Goal: Task Accomplishment & Management: Manage account settings

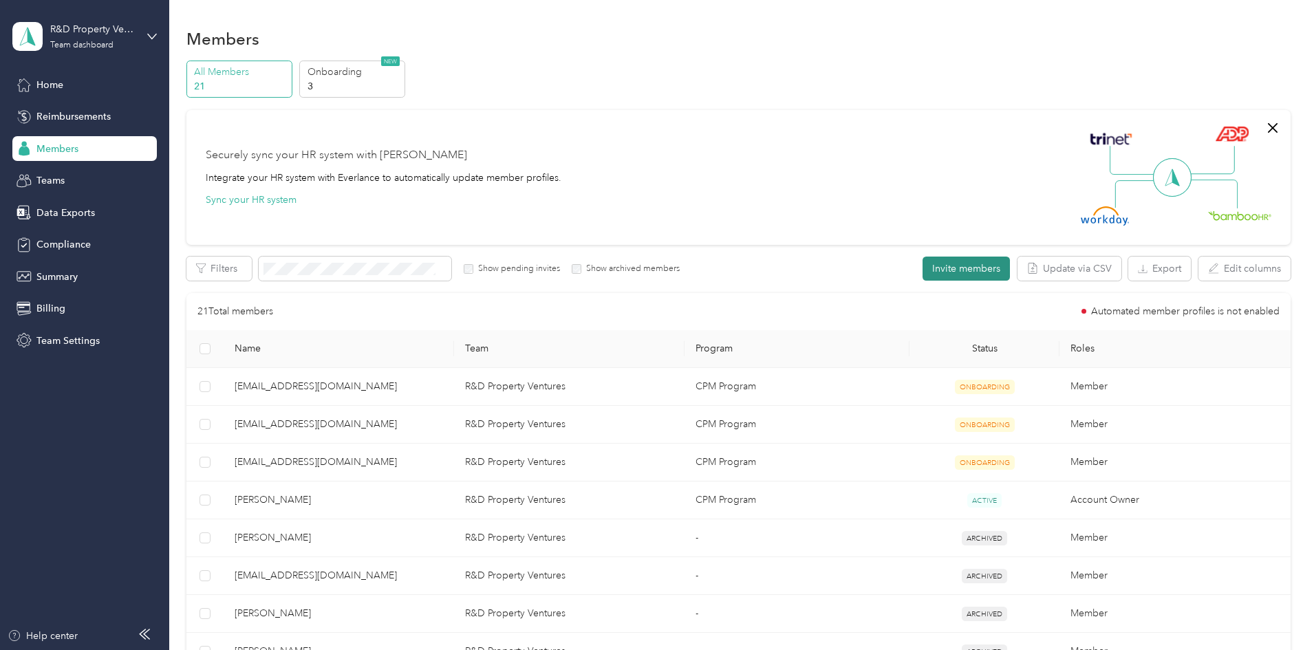
click at [922, 266] on button "Invite members" at bounding box center [965, 269] width 87 height 24
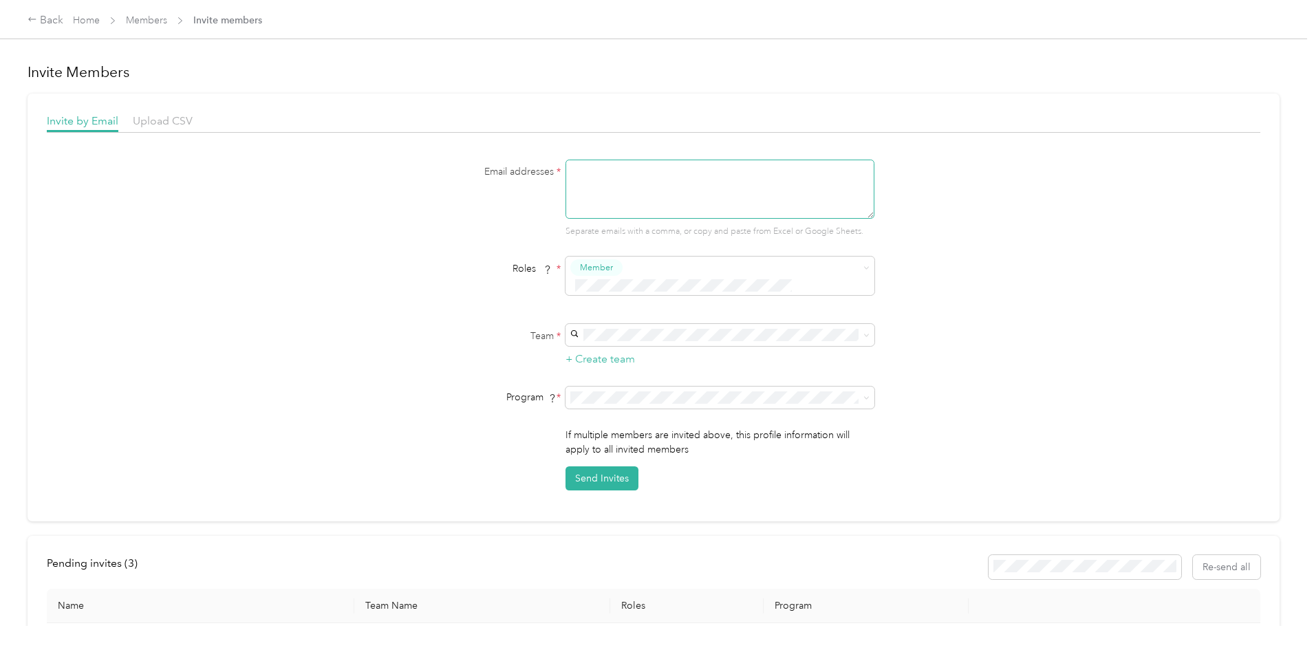
click at [613, 171] on textarea at bounding box center [719, 189] width 309 height 59
paste textarea "[EMAIL_ADDRESS][DOMAIN_NAME]"
type textarea "[EMAIL_ADDRESS][DOMAIN_NAME]"
click at [693, 324] on span at bounding box center [719, 335] width 309 height 22
click at [684, 325] on span at bounding box center [719, 335] width 309 height 22
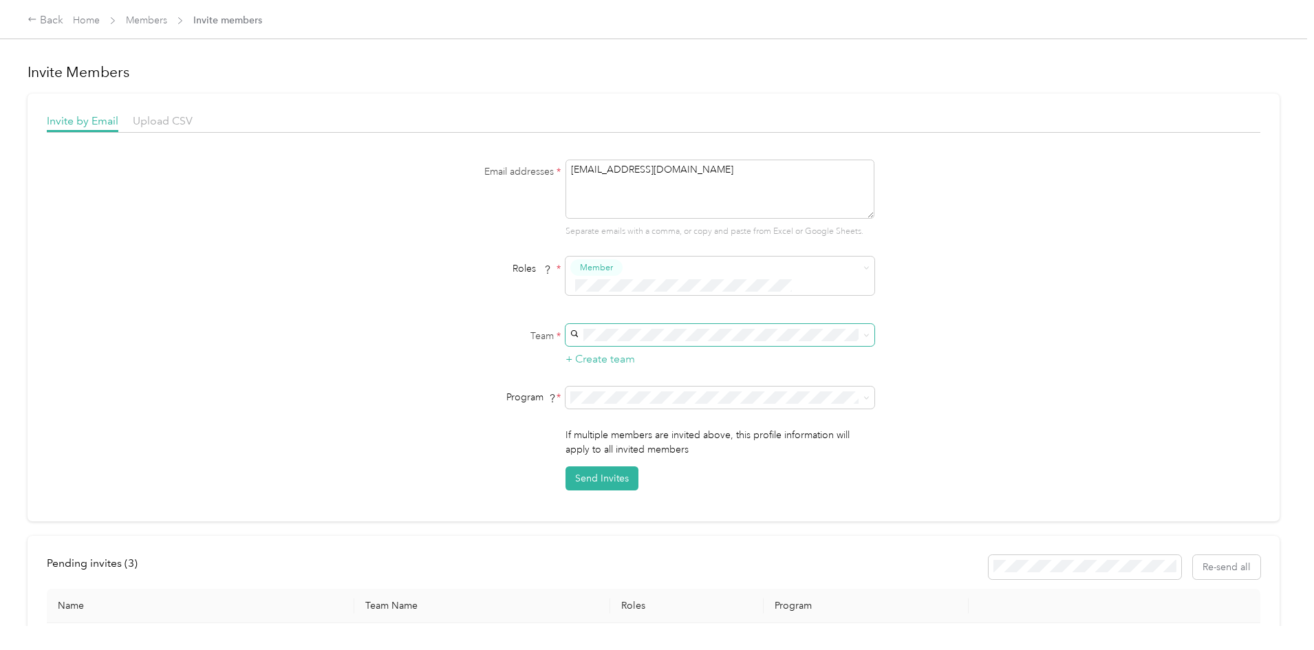
click at [576, 329] on icon at bounding box center [574, 333] width 8 height 8
click at [660, 337] on span "R&D Property Ventures" at bounding box center [623, 342] width 100 height 12
click at [600, 466] on button "Send Invites" at bounding box center [601, 478] width 73 height 24
click at [100, 17] on link "Home" at bounding box center [86, 20] width 27 height 12
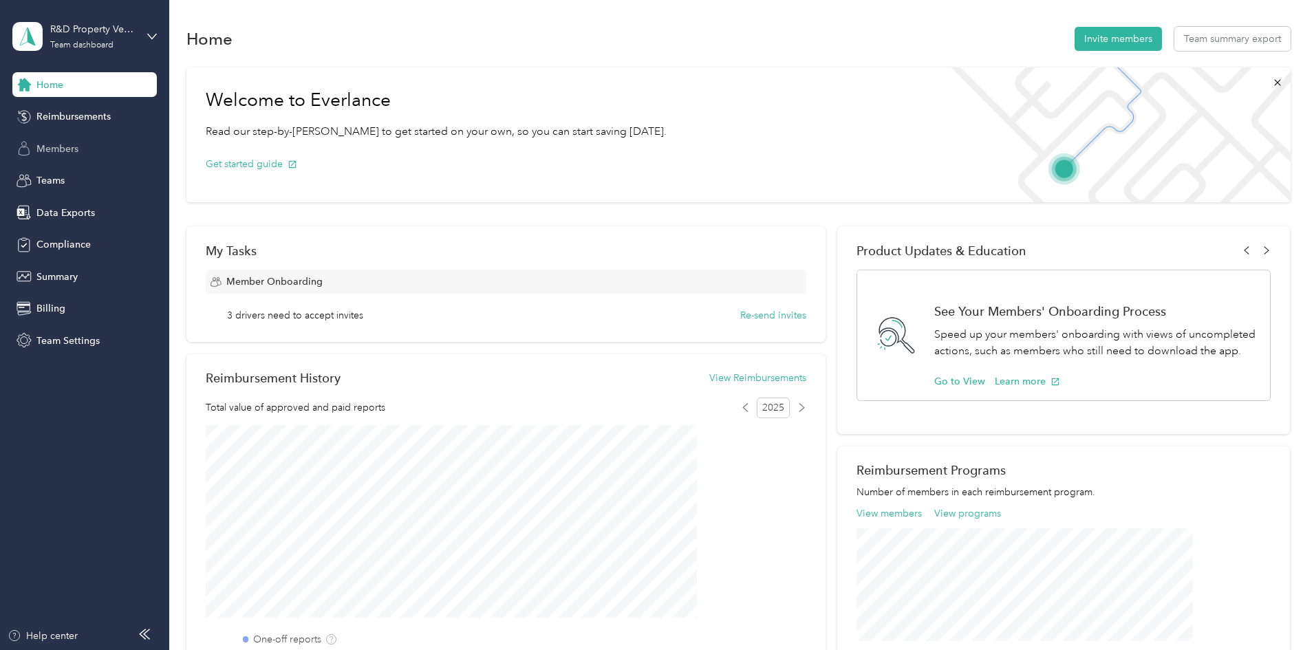
click at [58, 153] on span "Members" at bounding box center [57, 149] width 42 height 14
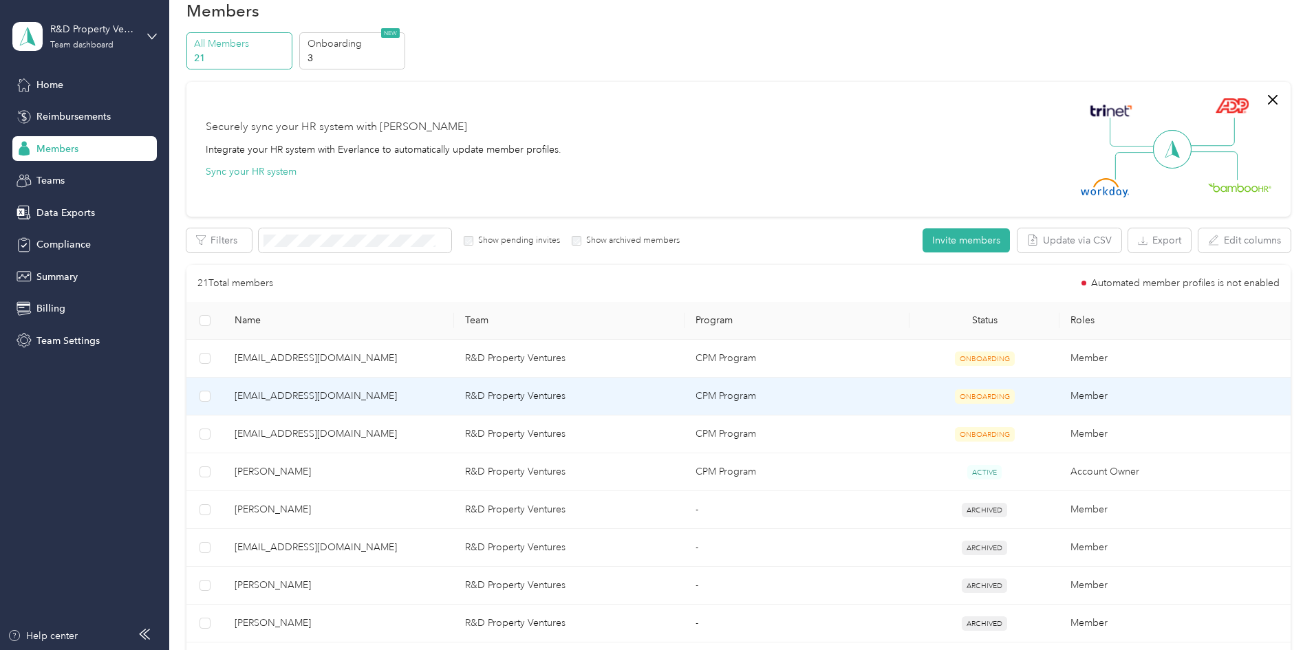
scroll to position [23, 0]
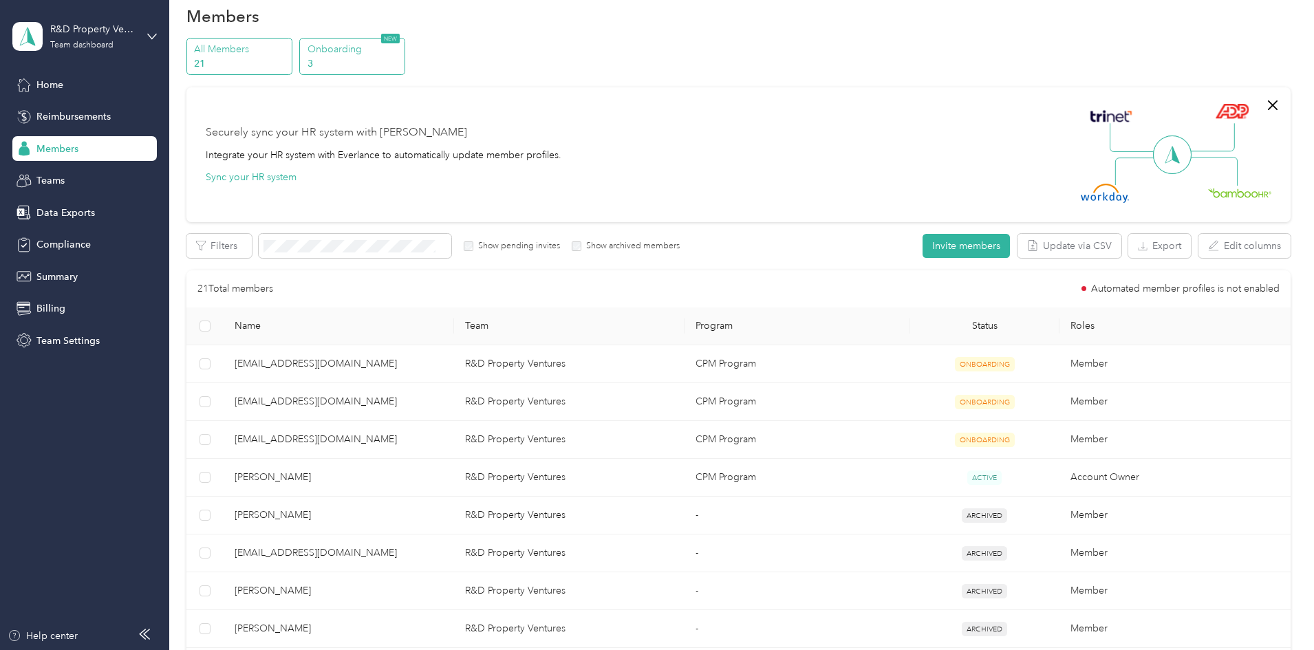
click at [401, 61] on p "3" at bounding box center [354, 63] width 94 height 14
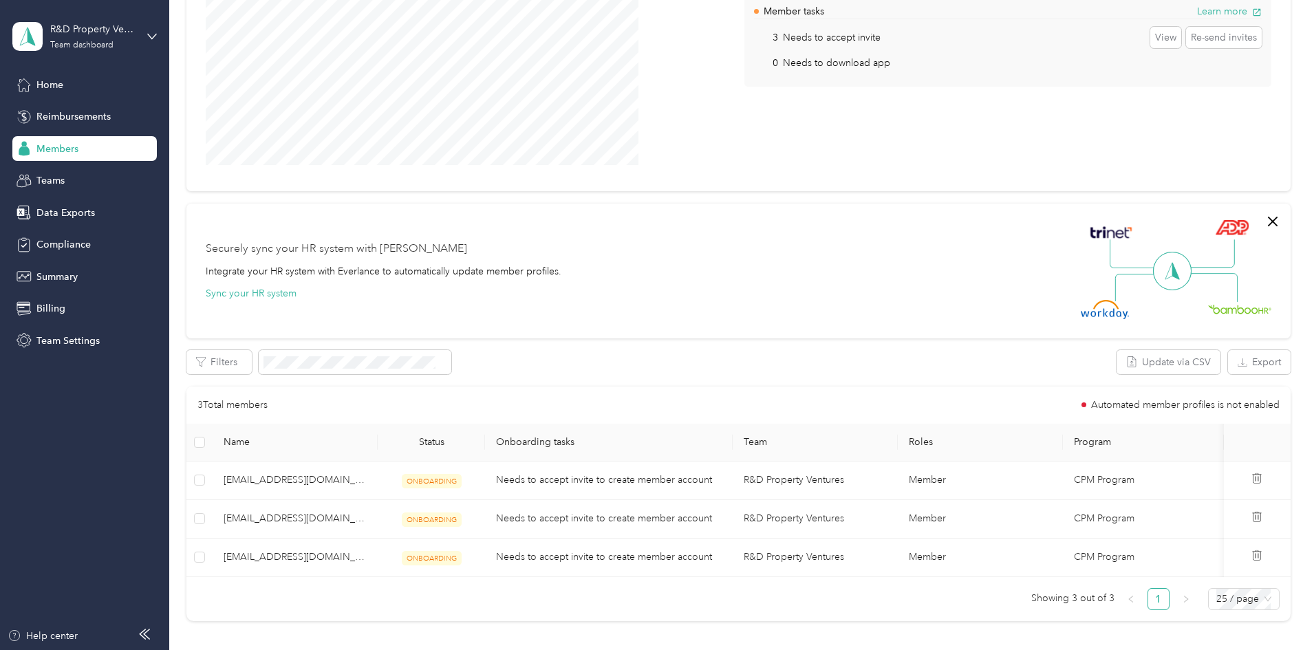
scroll to position [229, 0]
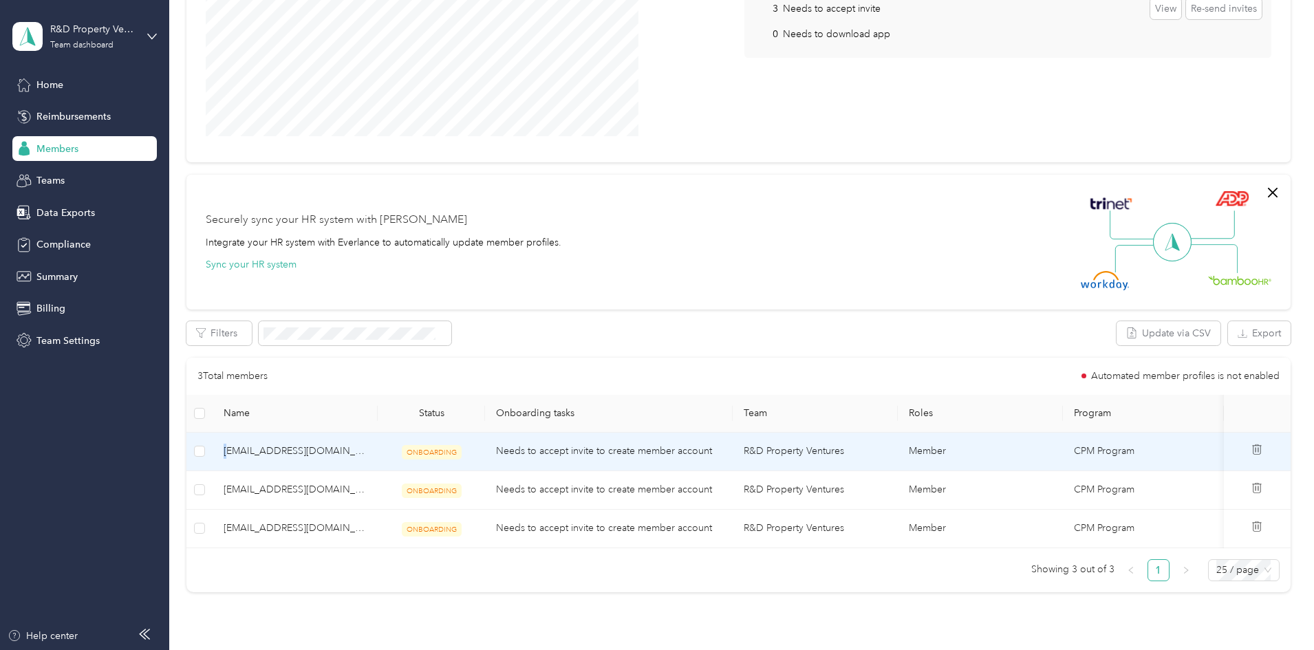
drag, startPoint x: 314, startPoint y: 459, endPoint x: 300, endPoint y: 457, distance: 13.8
click at [309, 459] on td "[EMAIL_ADDRESS][DOMAIN_NAME]" at bounding box center [295, 452] width 165 height 39
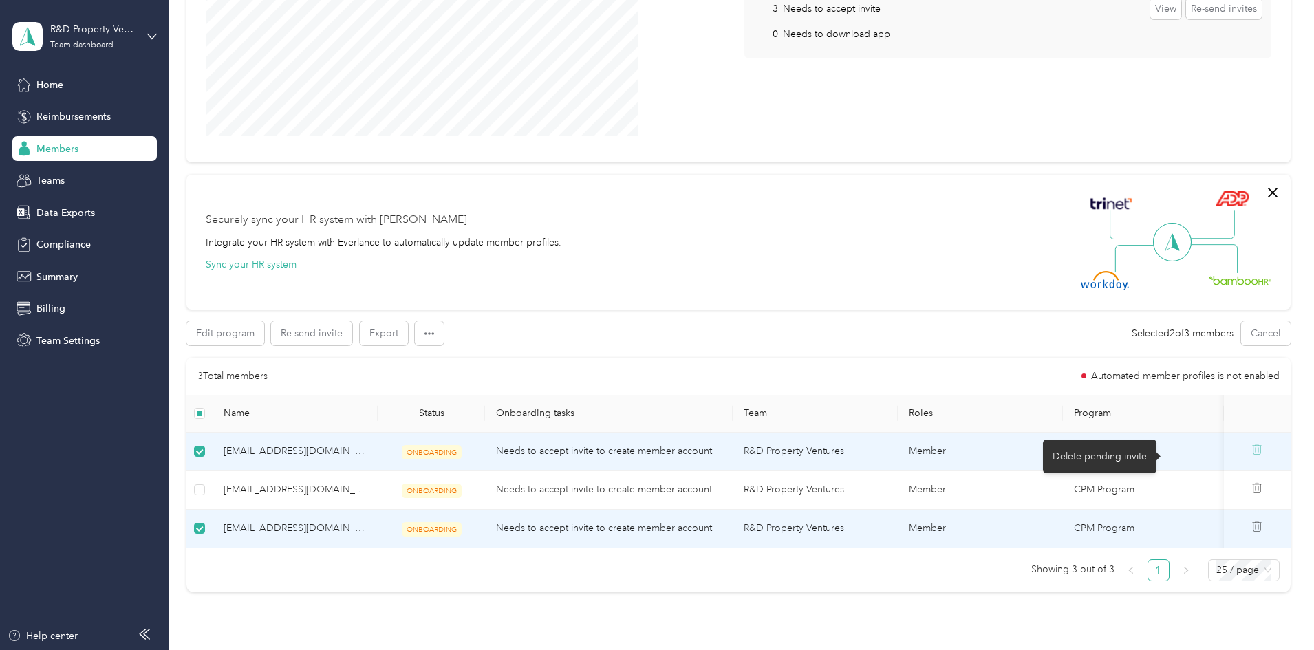
click at [1252, 452] on icon at bounding box center [1256, 449] width 9 height 10
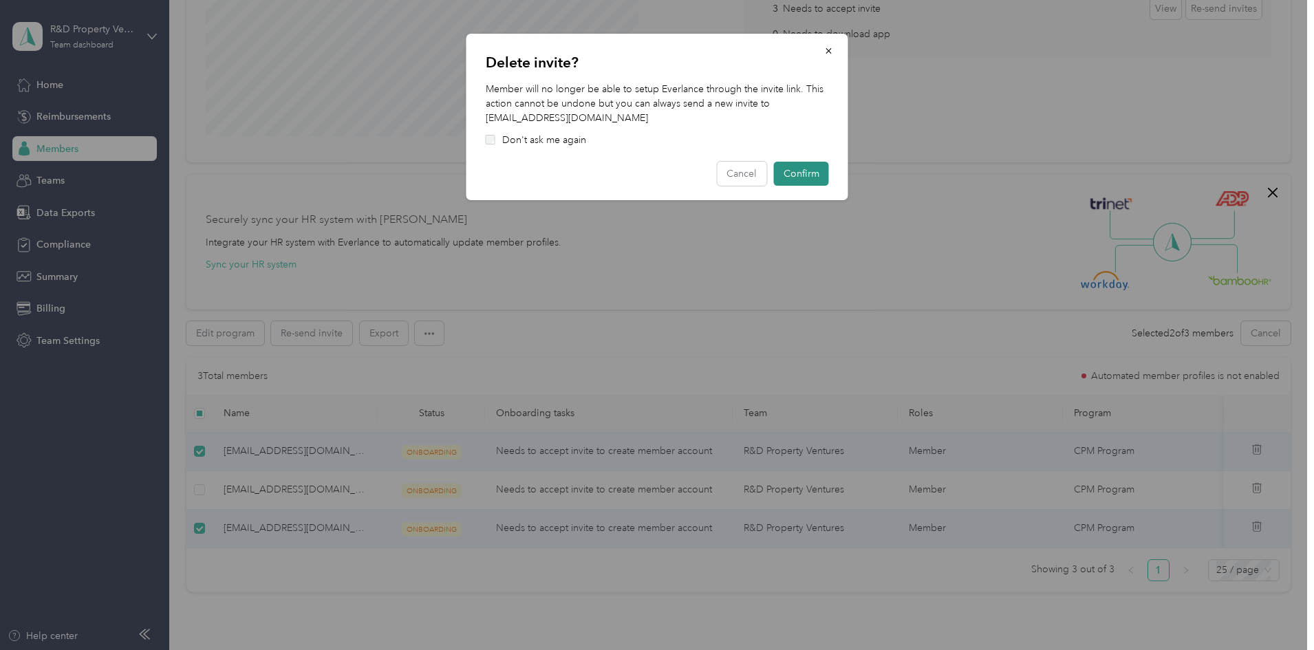
click at [796, 169] on button "Confirm" at bounding box center [801, 174] width 55 height 24
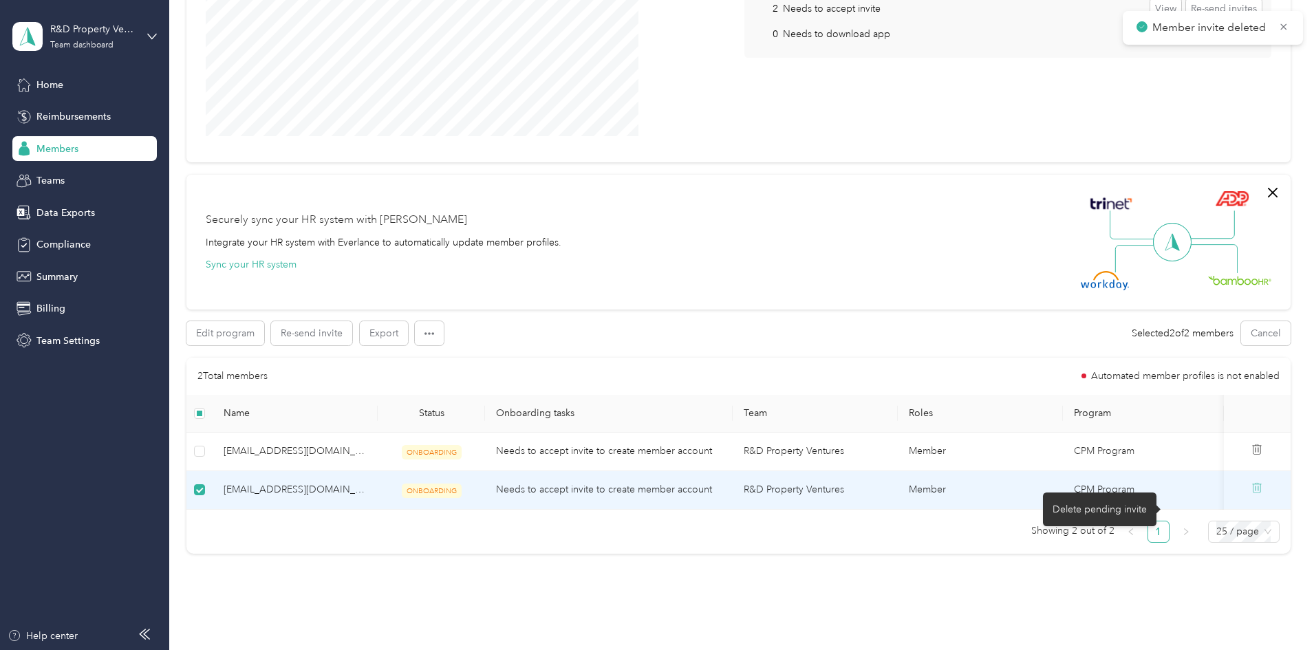
click at [1251, 493] on icon at bounding box center [1256, 487] width 11 height 11
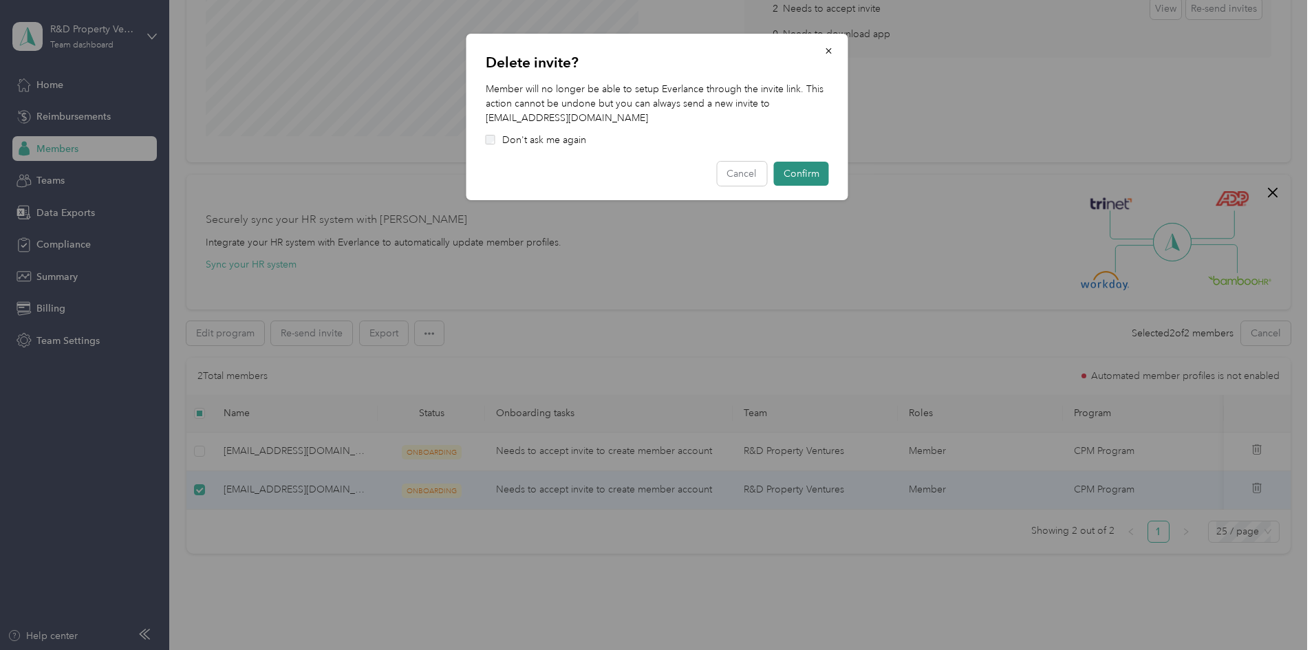
click at [797, 169] on button "Confirm" at bounding box center [801, 174] width 55 height 24
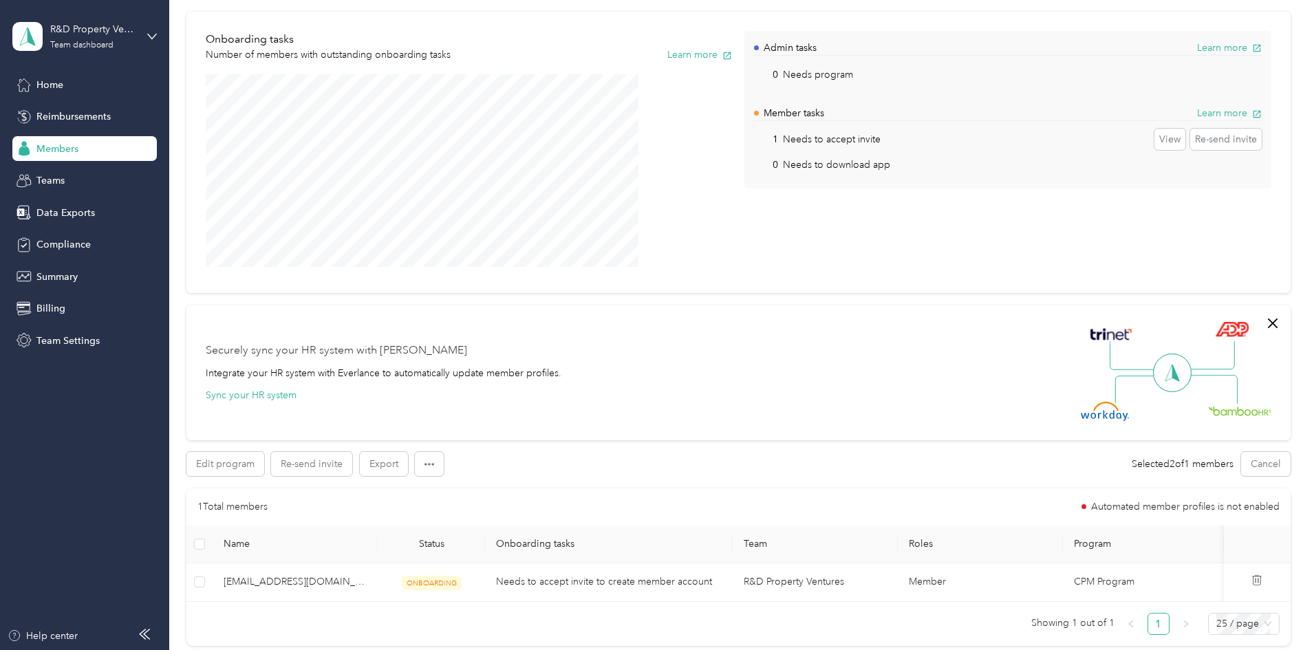
scroll to position [0, 0]
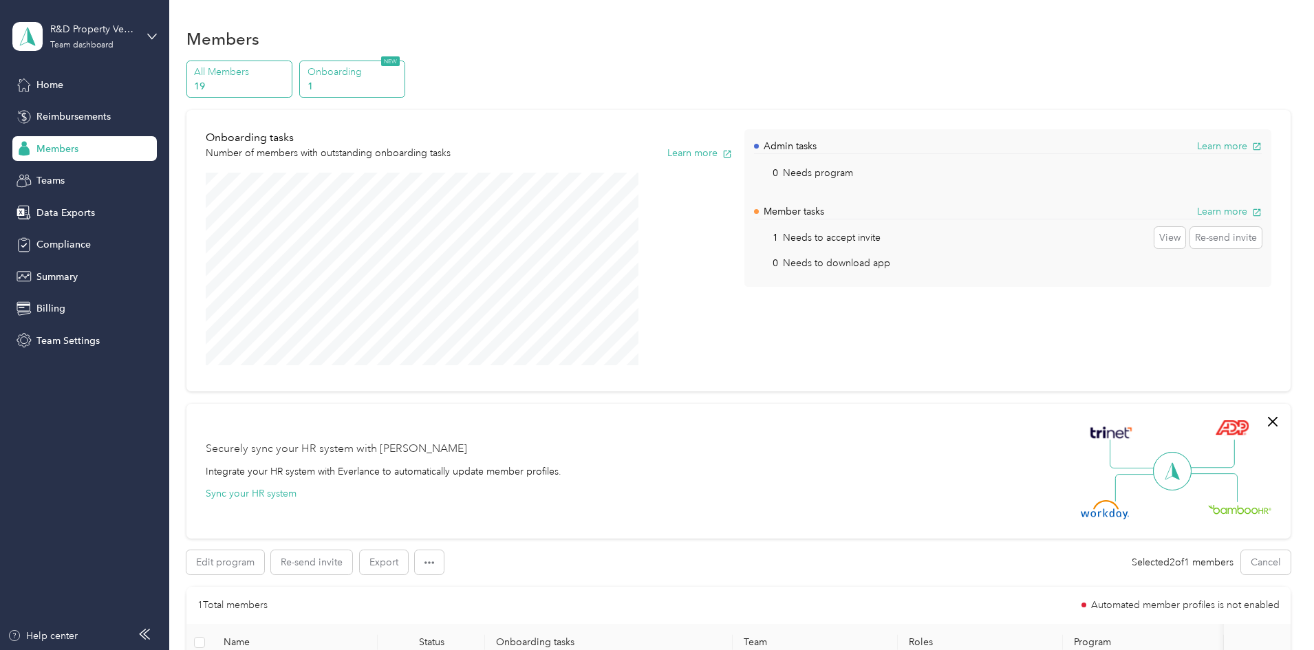
click at [287, 77] on p "All Members" at bounding box center [241, 72] width 94 height 14
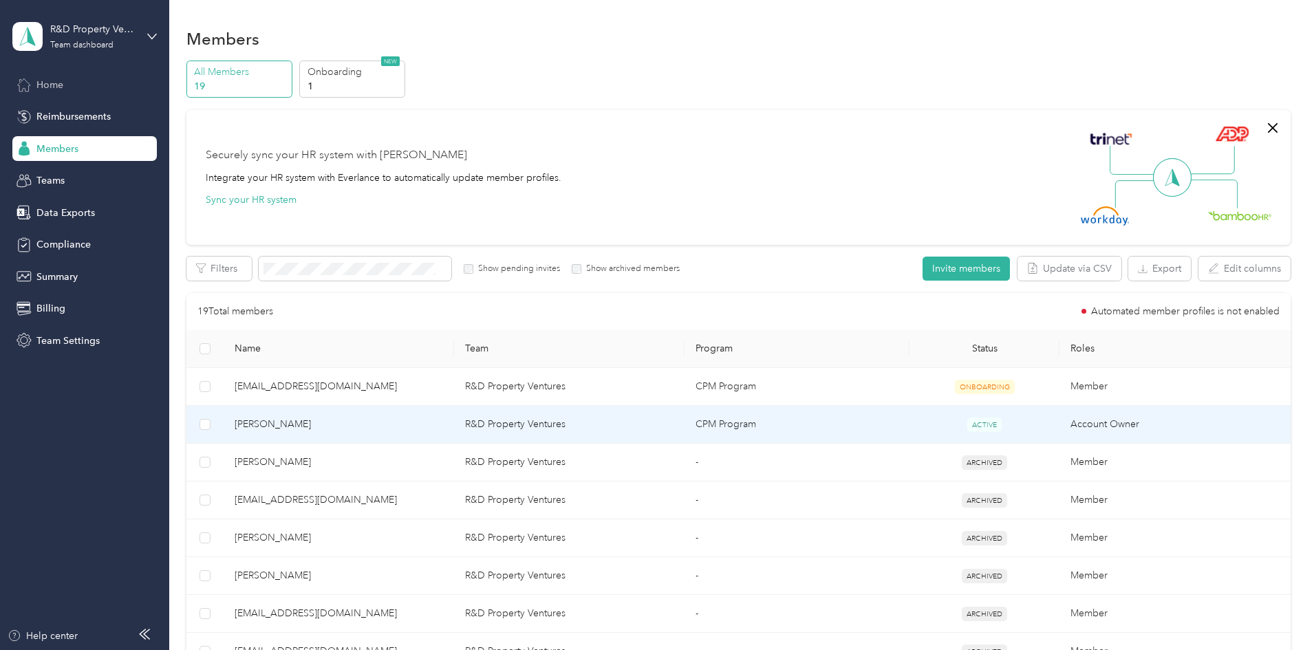
click at [69, 88] on div "Home" at bounding box center [84, 84] width 144 height 25
